Goal: Task Accomplishment & Management: Manage account settings

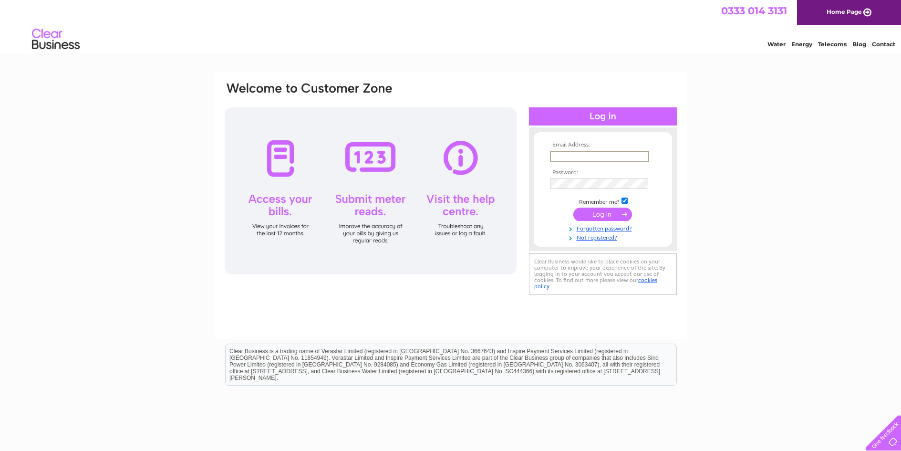
click at [569, 153] on input "text" at bounding box center [599, 156] width 99 height 11
type input "[EMAIL_ADDRESS][DOMAIN_NAME]"
click at [574, 208] on input "submit" at bounding box center [603, 214] width 59 height 13
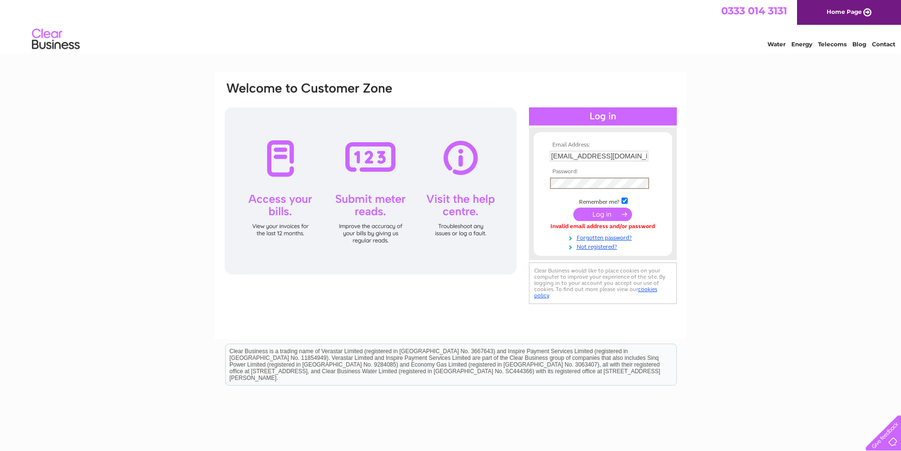
click at [574, 208] on input "submit" at bounding box center [603, 214] width 59 height 13
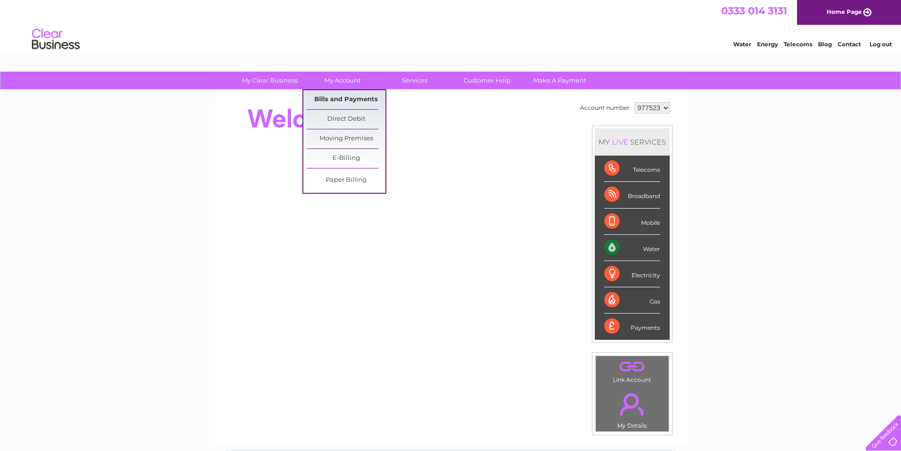
click at [348, 96] on link "Bills and Payments" at bounding box center [346, 99] width 79 height 19
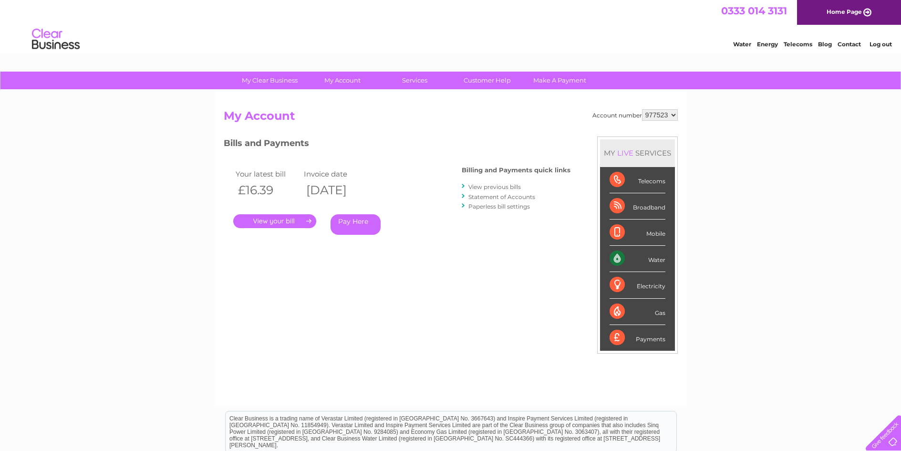
click at [284, 222] on link "." at bounding box center [274, 221] width 83 height 14
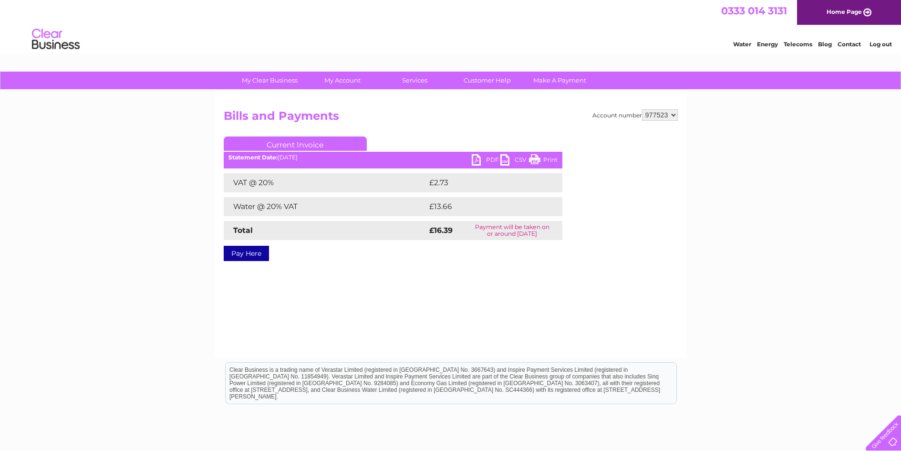
click at [495, 157] on link "PDF" at bounding box center [486, 161] width 29 height 14
click at [884, 44] on link "Log out" at bounding box center [881, 44] width 22 height 7
